Goal: Information Seeking & Learning: Learn about a topic

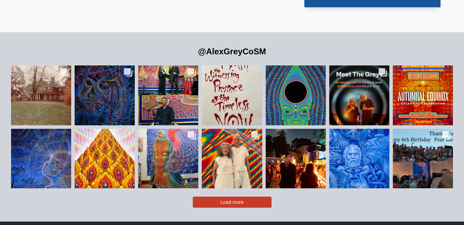
scroll to position [1423, 0]
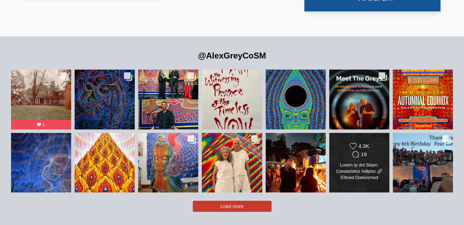
click at [336, 162] on div at bounding box center [359, 171] width 49 height 19
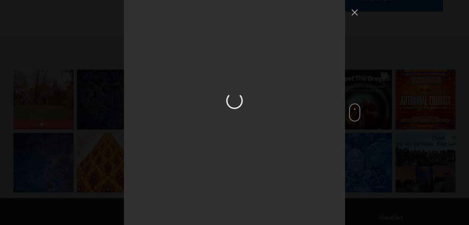
scroll to position [1711, 0]
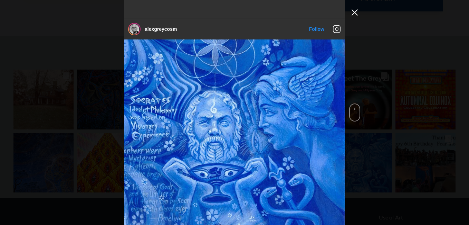
click at [354, 13] on button "Close Instagram Feed Popup" at bounding box center [354, 12] width 11 height 11
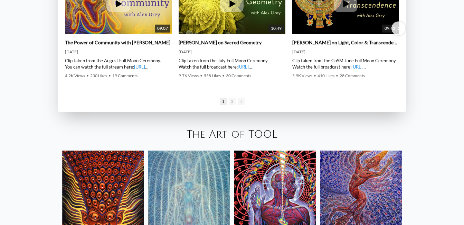
scroll to position [1030, 0]
click at [167, 183] on img at bounding box center [189, 192] width 82 height 82
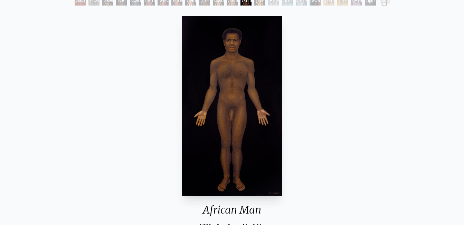
scroll to position [49, 0]
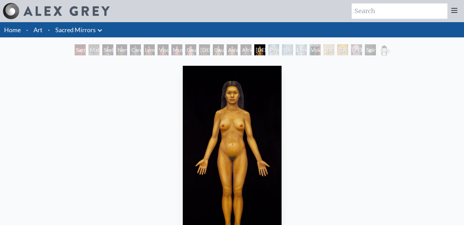
click at [16, 30] on link "Home" at bounding box center [12, 30] width 17 height 8
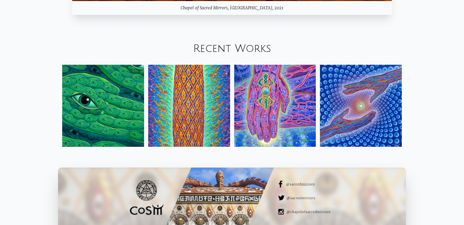
scroll to position [740, 0]
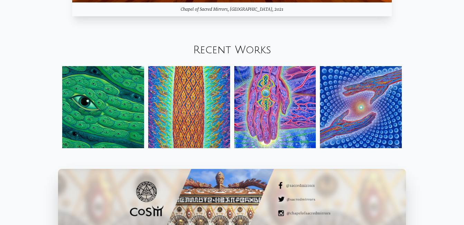
click at [208, 119] on img at bounding box center [189, 107] width 82 height 82
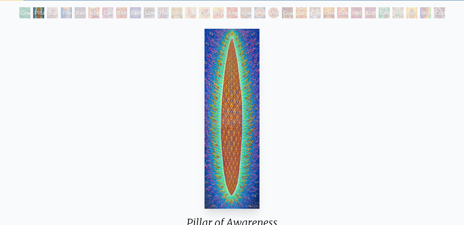
scroll to position [39, 0]
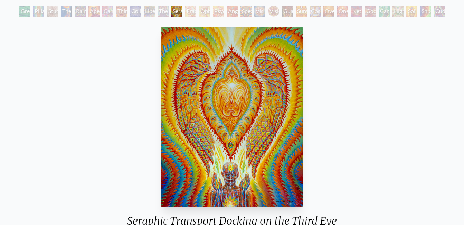
scroll to position [40, 0]
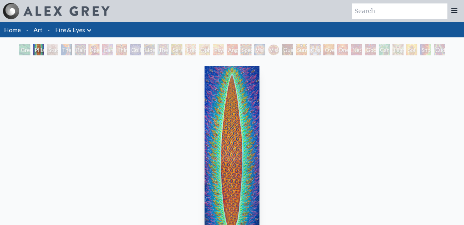
click at [46, 30] on li "·" at bounding box center [48, 29] width 7 height 15
click at [36, 30] on link "Art" at bounding box center [38, 30] width 9 height 10
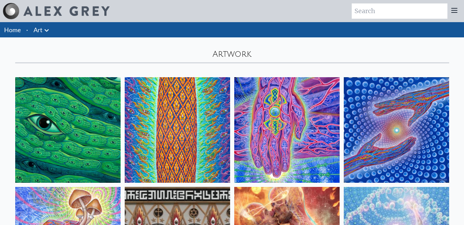
scroll to position [119, 0]
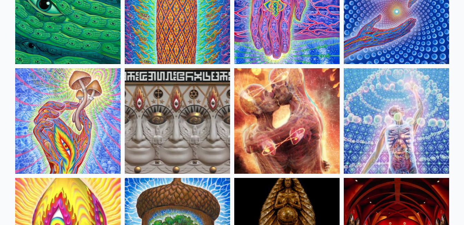
click at [81, 39] on img at bounding box center [67, 11] width 105 height 105
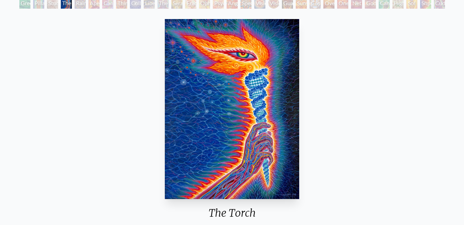
scroll to position [47, 0]
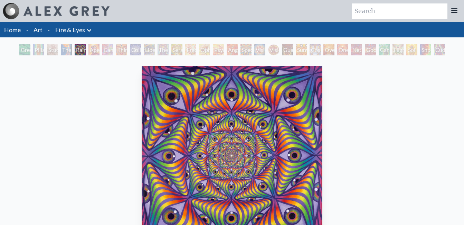
click at [38, 26] on link "Art" at bounding box center [38, 30] width 9 height 10
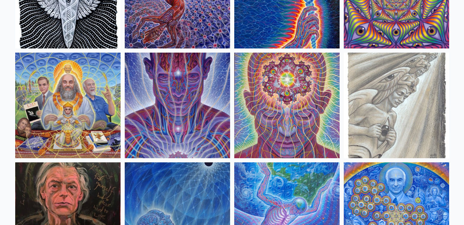
scroll to position [791, 0]
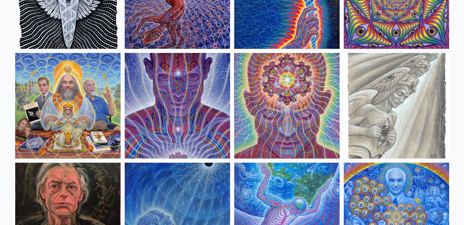
click at [74, 122] on img at bounding box center [67, 105] width 105 height 105
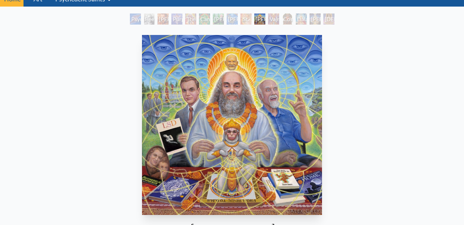
scroll to position [30, 0]
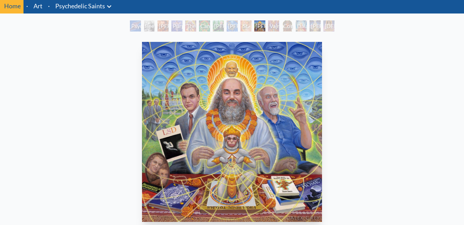
scroll to position [23, 0]
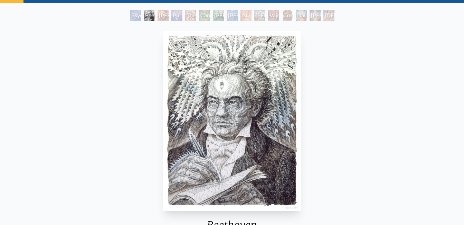
scroll to position [35, 0]
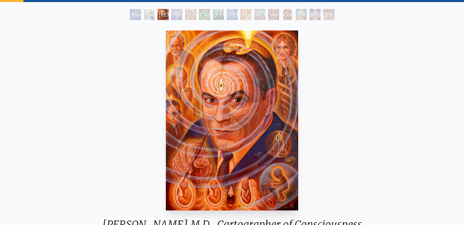
scroll to position [37, 0]
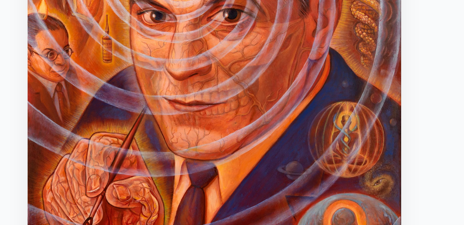
click at [230, 126] on img "3 / 15" at bounding box center [232, 118] width 132 height 180
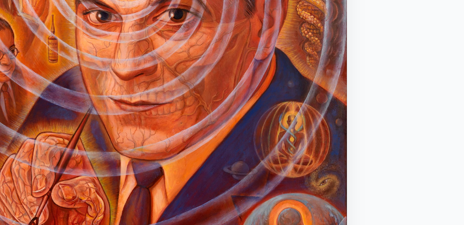
click at [250, 131] on img "3 / 15" at bounding box center [212, 118] width 132 height 180
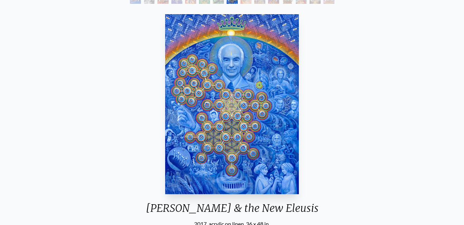
scroll to position [52, 0]
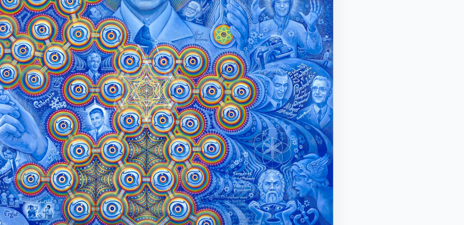
click at [263, 112] on img "8 / 15" at bounding box center [225, 104] width 134 height 180
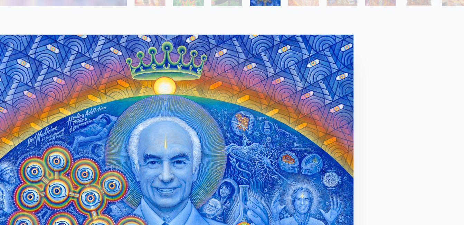
scroll to position [51, 0]
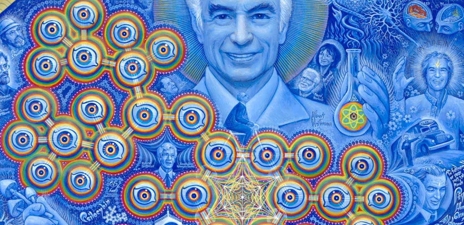
click at [192, 79] on img "8 / 15" at bounding box center [210, 104] width 134 height 180
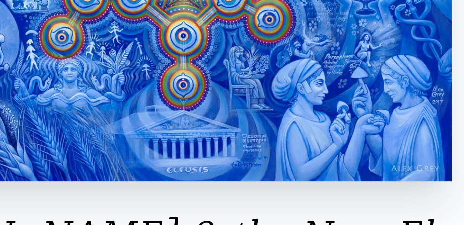
click at [285, 194] on div "Albert Hofmann & the New Eleusis 2017, acrylic on linen, 36 x 48 in." at bounding box center [246, 119] width 184 height 216
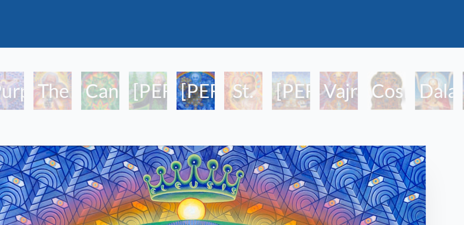
scroll to position [0, 0]
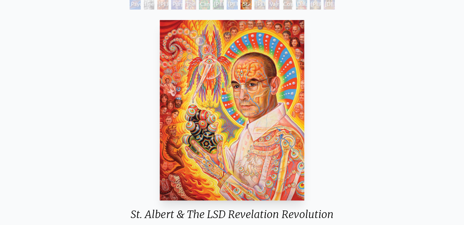
scroll to position [46, 0]
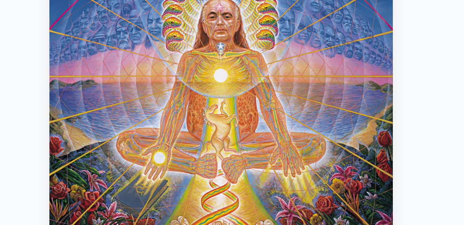
click at [201, 149] on img "14 / 15" at bounding box center [232, 110] width 180 height 180
